Goal: Book appointment/travel/reservation

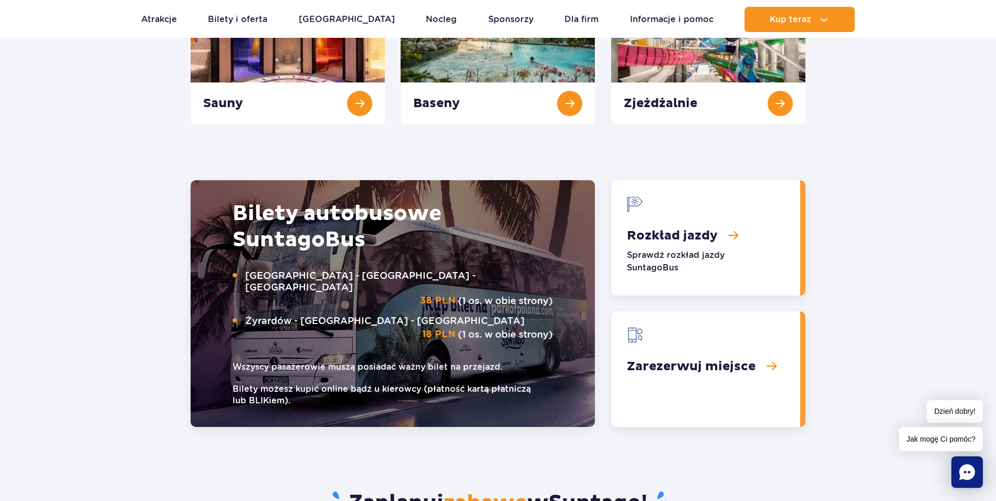
scroll to position [1207, 0]
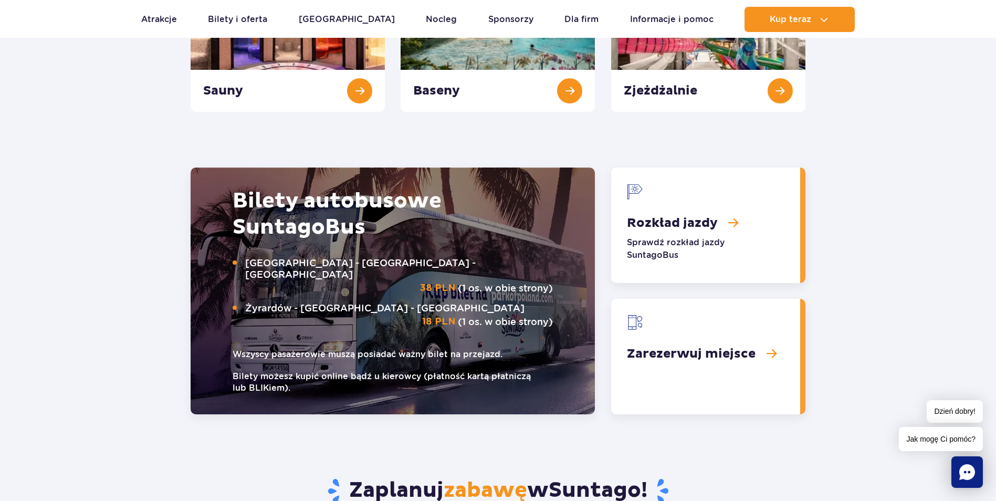
click at [660, 223] on link "Rozkład jazdy" at bounding box center [705, 224] width 189 height 115
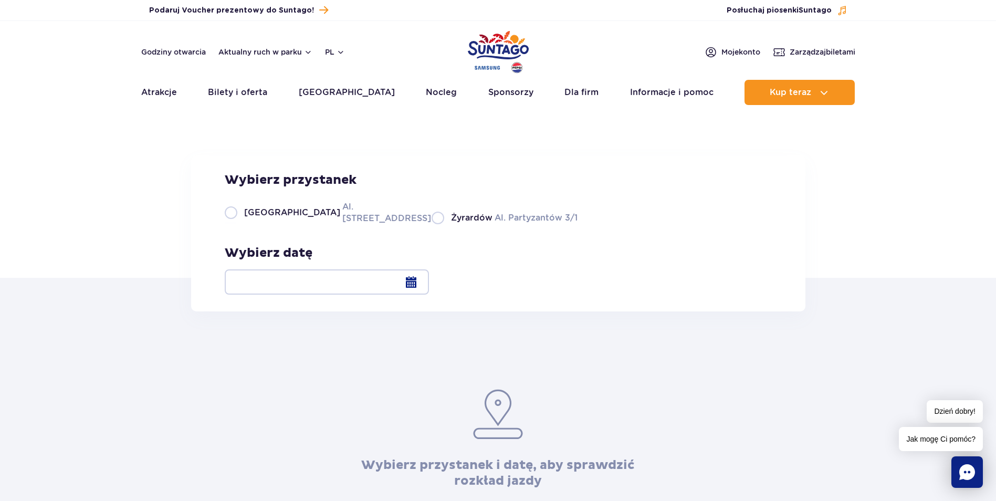
click at [230, 224] on label "Warszawa Al. [STREET_ADDRESS]" at bounding box center [322, 213] width 194 height 24
click at [230, 224] on input "Warszawa Al. [STREET_ADDRESS]" at bounding box center [231, 223] width 12 height 2
radio input "true"
click at [429, 282] on div at bounding box center [327, 281] width 204 height 25
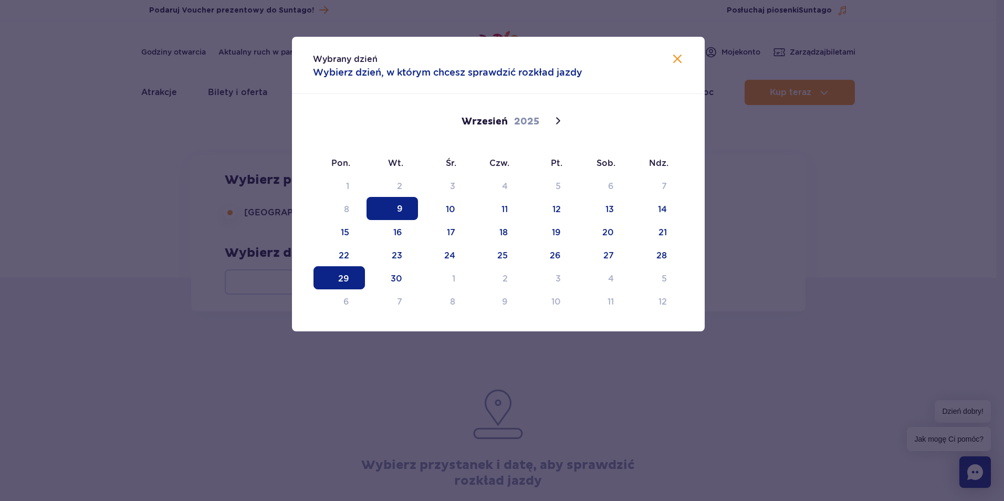
click at [348, 281] on span "29" at bounding box center [338, 277] width 51 height 23
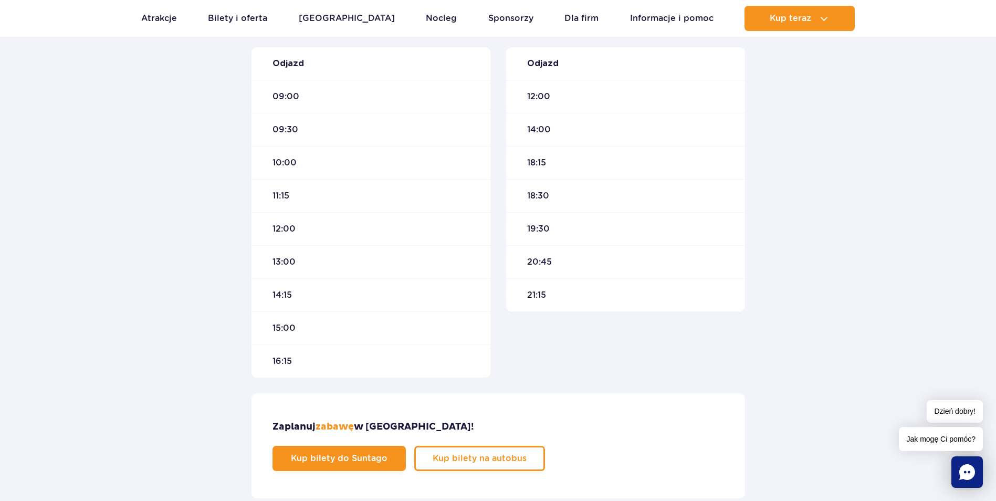
scroll to position [367, 0]
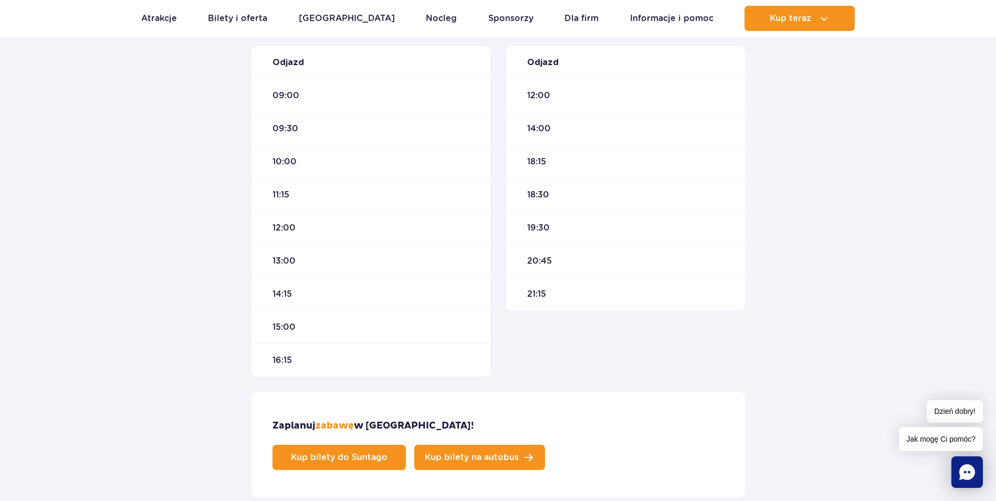
click at [545, 445] on link "Kup bilety na autobus" at bounding box center [479, 457] width 131 height 25
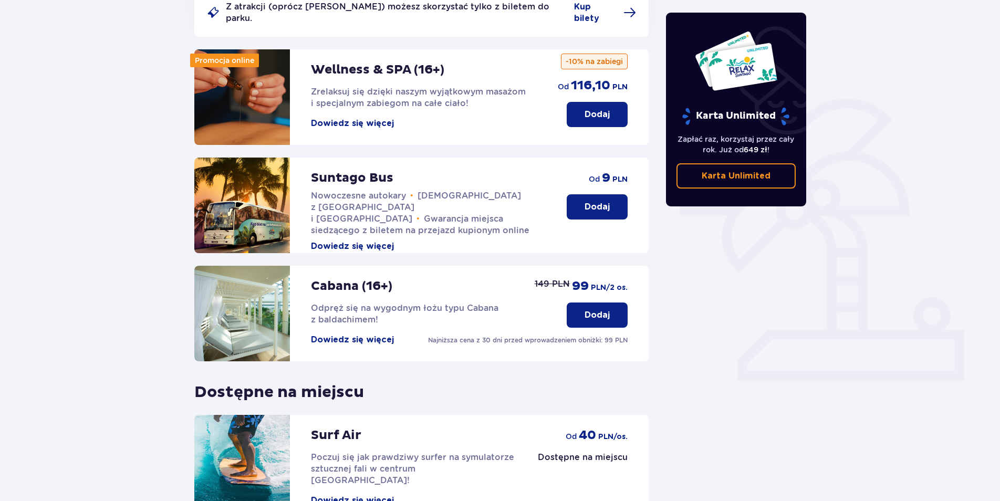
scroll to position [210, 0]
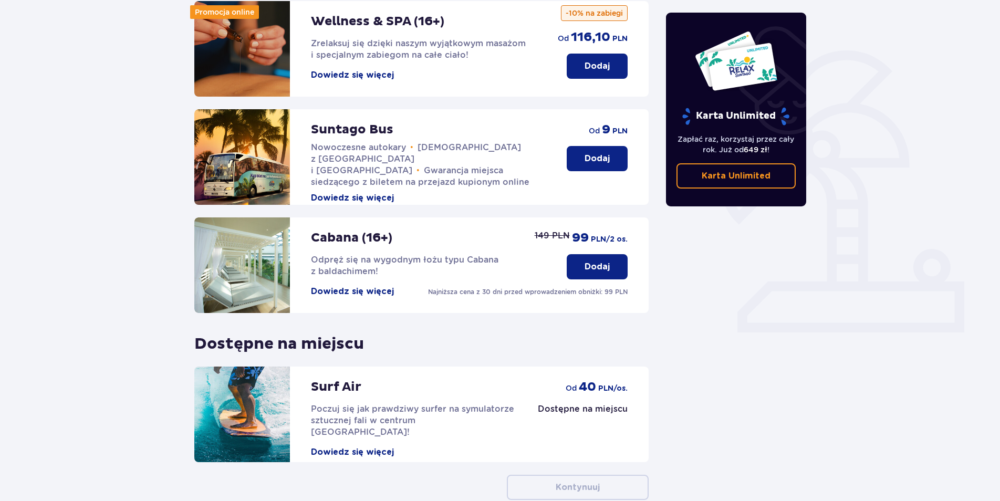
click at [602, 153] on p "Dodaj" at bounding box center [596, 159] width 25 height 12
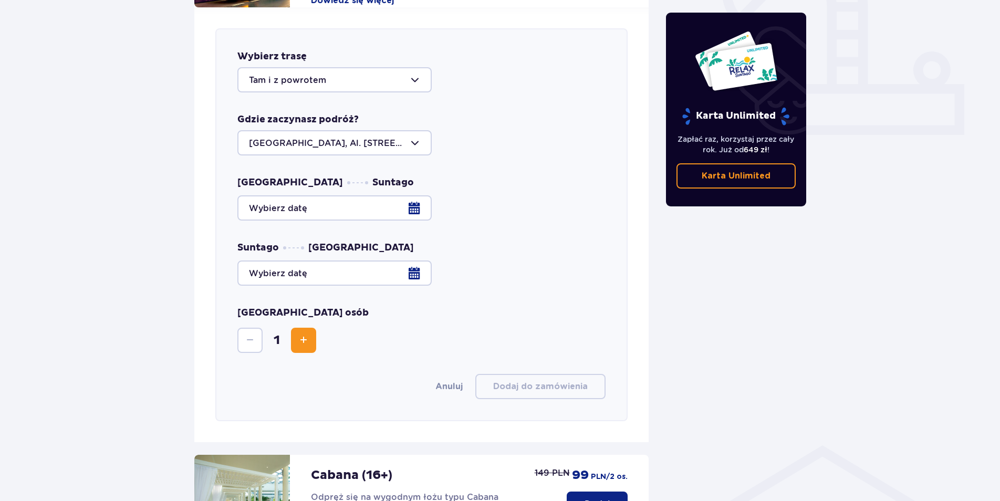
scroll to position [413, 0]
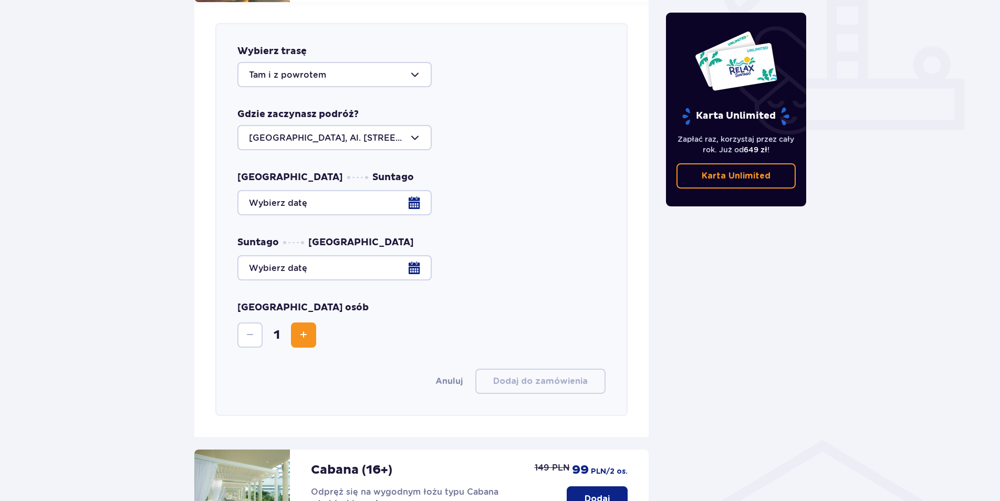
click at [332, 62] on div at bounding box center [334, 74] width 194 height 25
click at [327, 101] on div "Tam i z powrotem" at bounding box center [334, 107] width 171 height 12
click at [366, 192] on div at bounding box center [421, 202] width 368 height 25
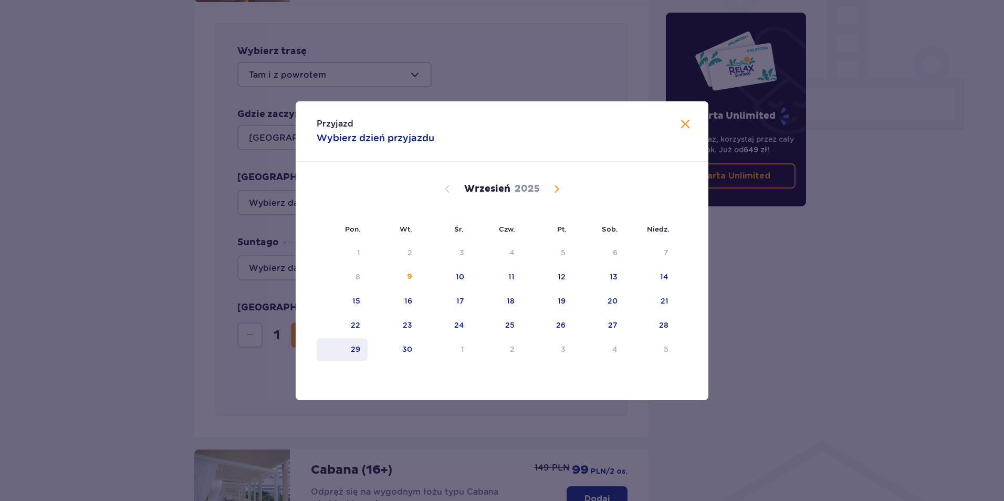
click at [354, 346] on div "29" at bounding box center [355, 349] width 9 height 10
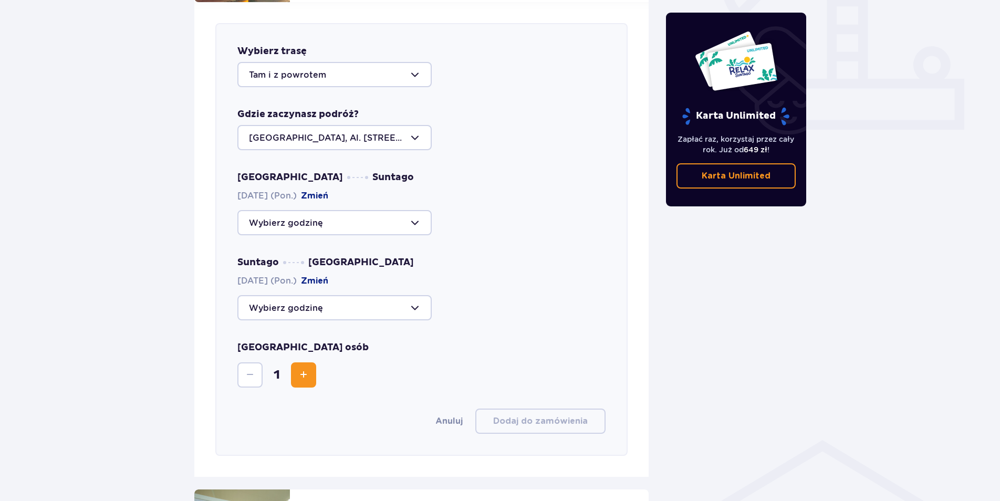
click at [407, 212] on div at bounding box center [334, 222] width 194 height 25
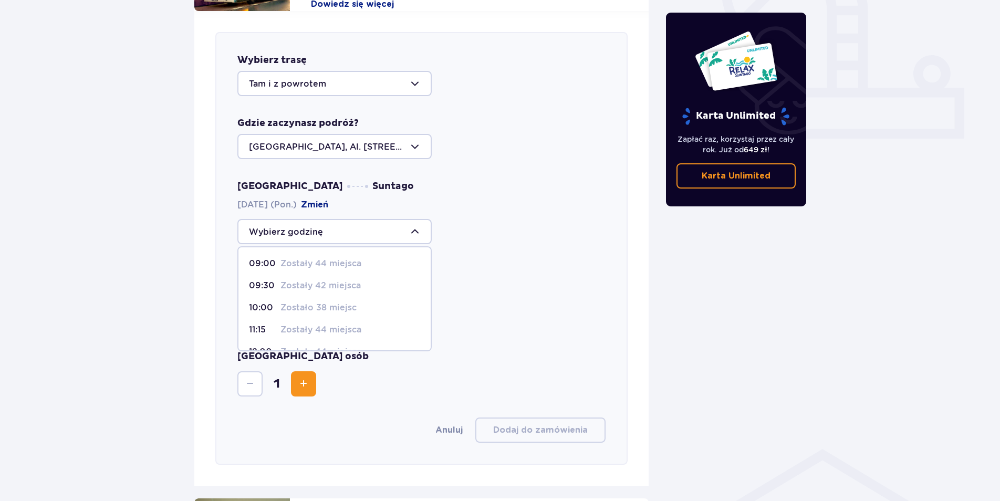
scroll to position [413, 0]
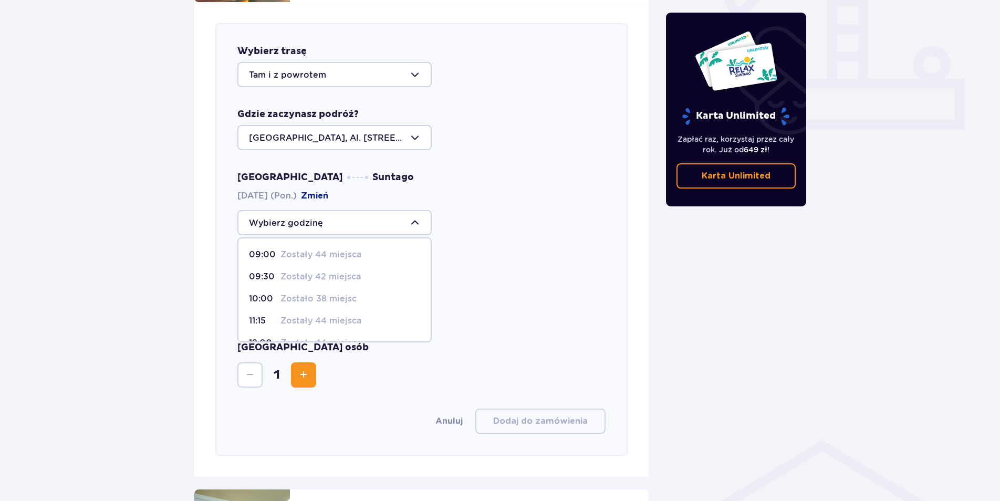
click at [264, 249] on p "09:00" at bounding box center [262, 255] width 27 height 12
type input "09:00"
click at [365, 297] on div at bounding box center [334, 307] width 194 height 25
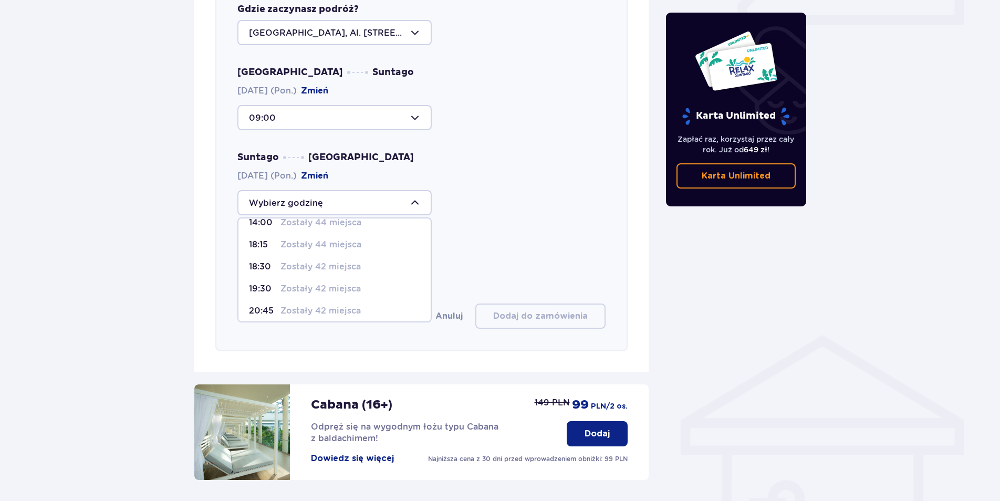
scroll to position [52, 0]
click at [261, 265] on p "19:30" at bounding box center [262, 271] width 27 height 12
type input "19:30"
